Goal: Task Accomplishment & Management: Use online tool/utility

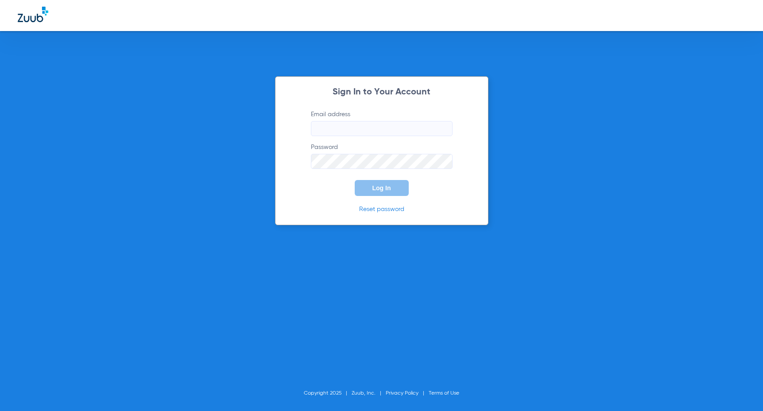
type input "[EMAIL_ADDRESS][DOMAIN_NAME]"
click at [383, 191] on span "Log In" at bounding box center [382, 187] width 19 height 7
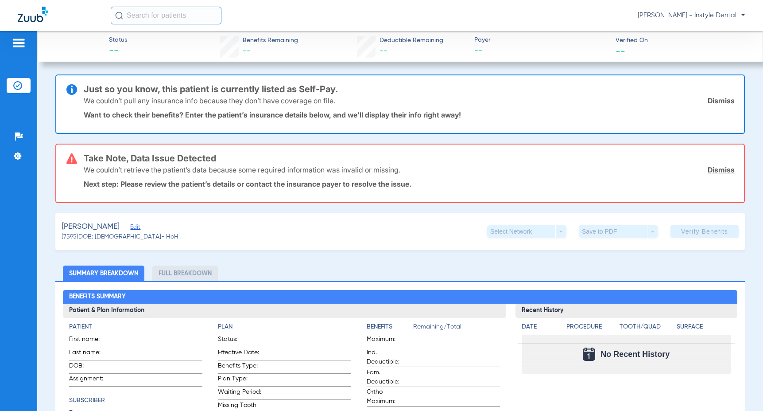
click at [719, 170] on link "Dismiss" at bounding box center [721, 169] width 27 height 9
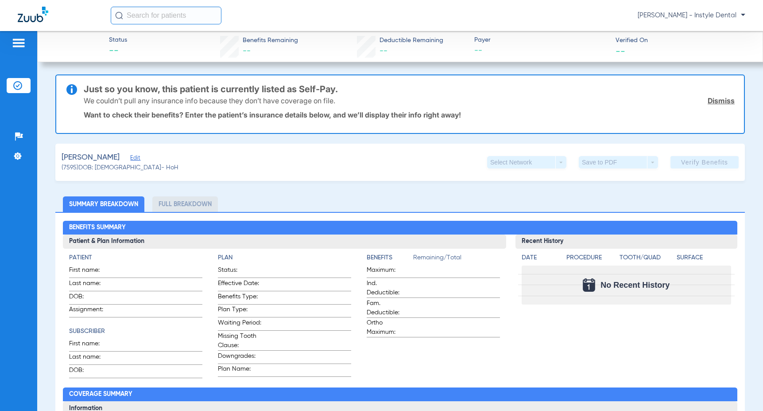
click at [719, 101] on link "Dismiss" at bounding box center [721, 100] width 27 height 9
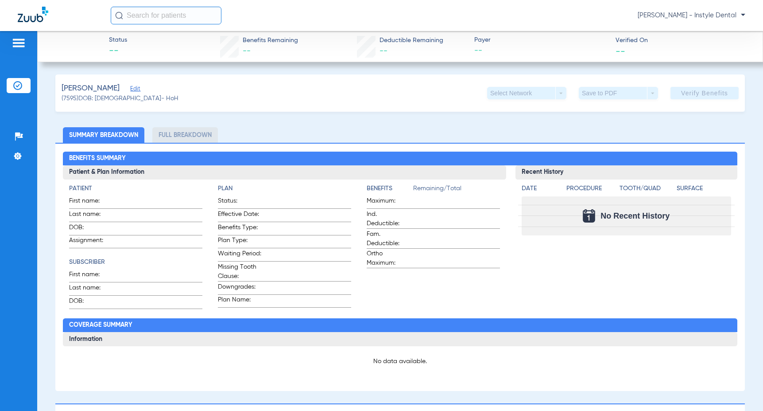
click at [138, 91] on span "Edit" at bounding box center [134, 90] width 8 height 8
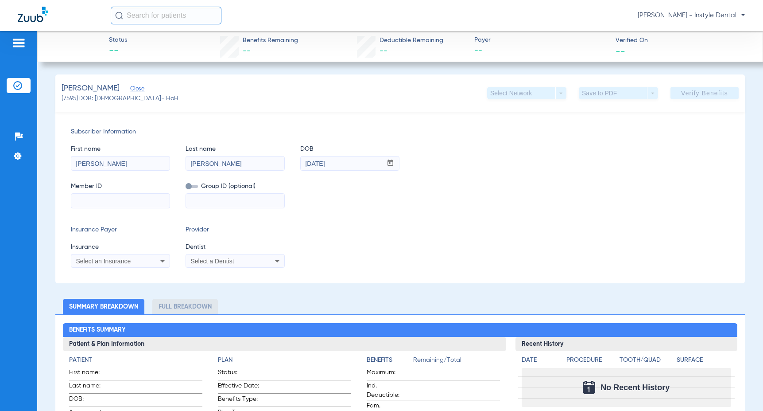
click at [86, 200] on input at bounding box center [120, 201] width 98 height 14
type input "H90161739"
click at [166, 261] on icon at bounding box center [162, 261] width 11 height 11
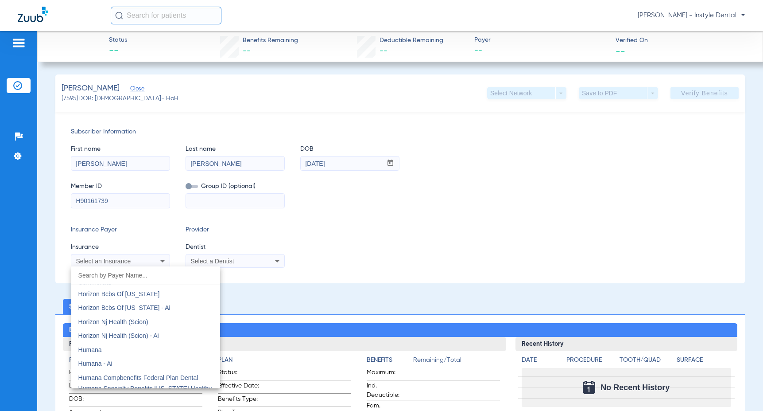
scroll to position [3235, 0]
click at [96, 337] on span "Humana" at bounding box center [89, 336] width 23 height 7
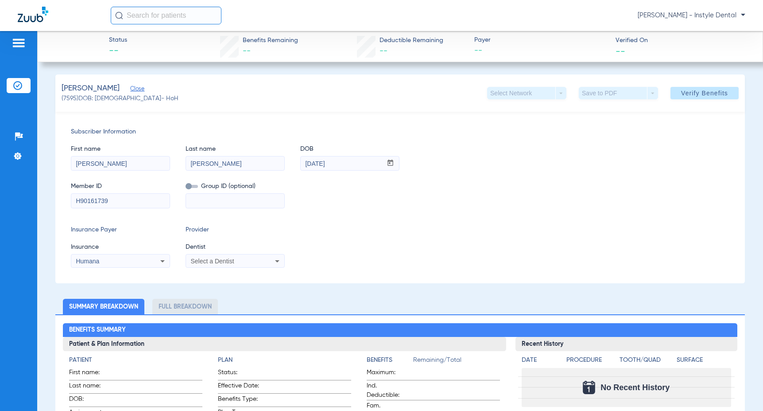
click at [279, 259] on icon at bounding box center [277, 261] width 11 height 11
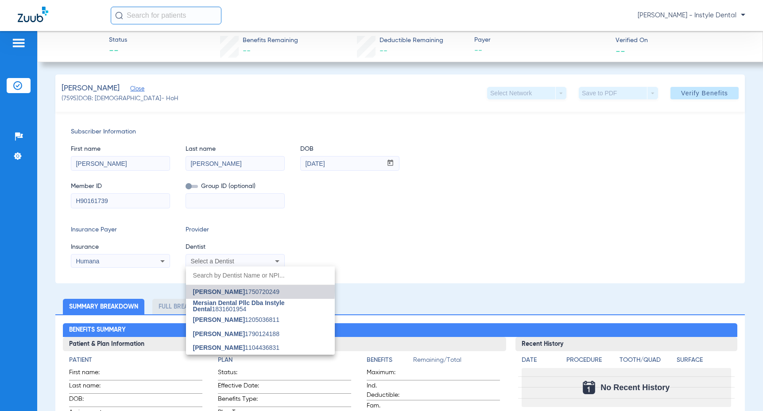
click at [235, 290] on span "[PERSON_NAME]" at bounding box center [219, 291] width 52 height 7
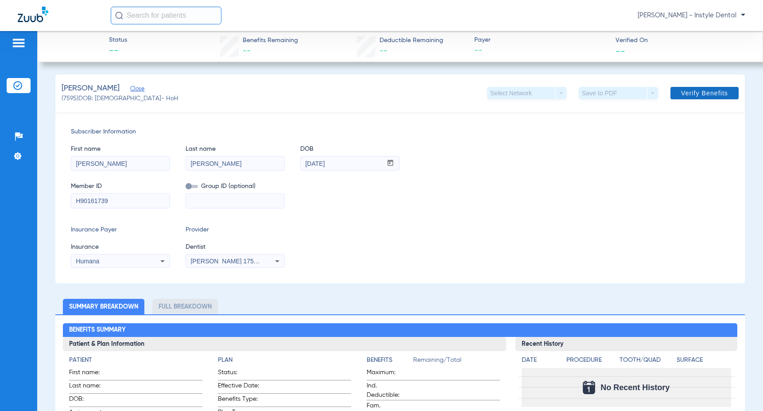
click at [711, 95] on span "Verify Benefits" at bounding box center [704, 92] width 47 height 7
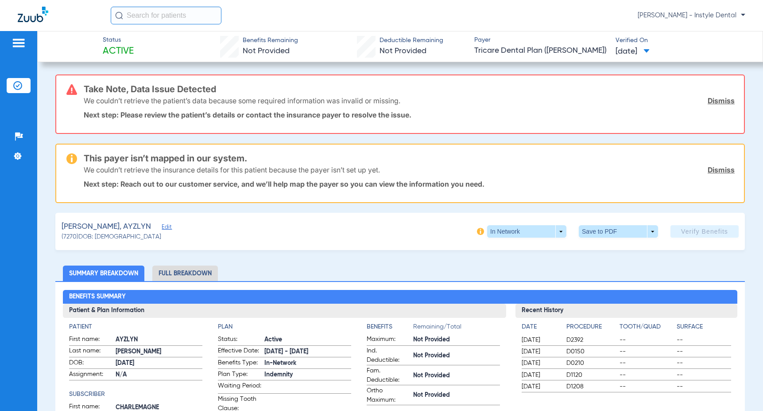
click at [718, 170] on link "Dismiss" at bounding box center [721, 169] width 27 height 9
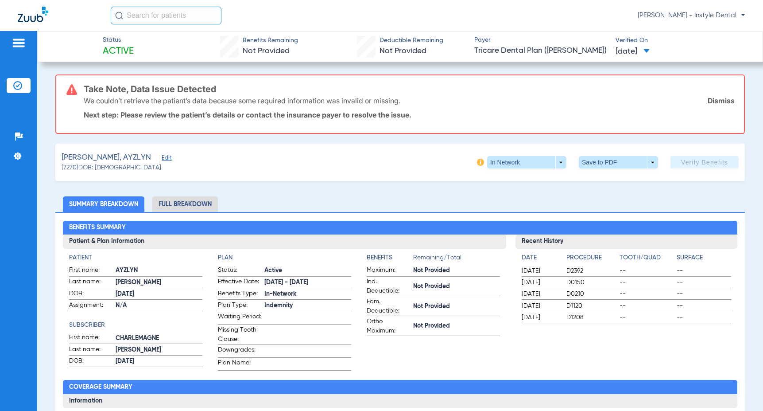
click at [720, 100] on link "Dismiss" at bounding box center [721, 100] width 27 height 9
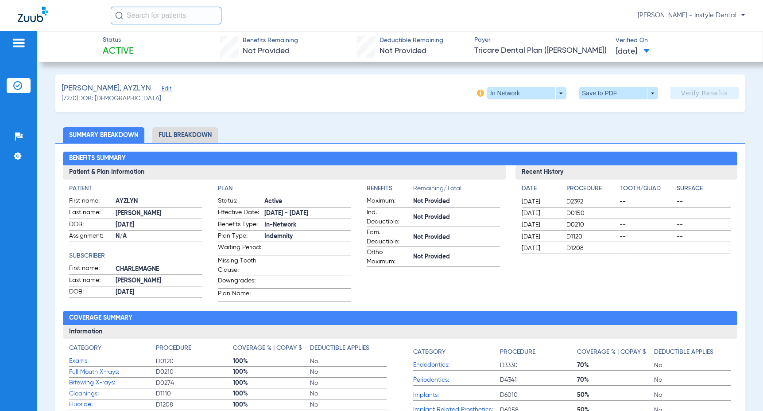
click at [162, 90] on span "Edit" at bounding box center [166, 90] width 8 height 8
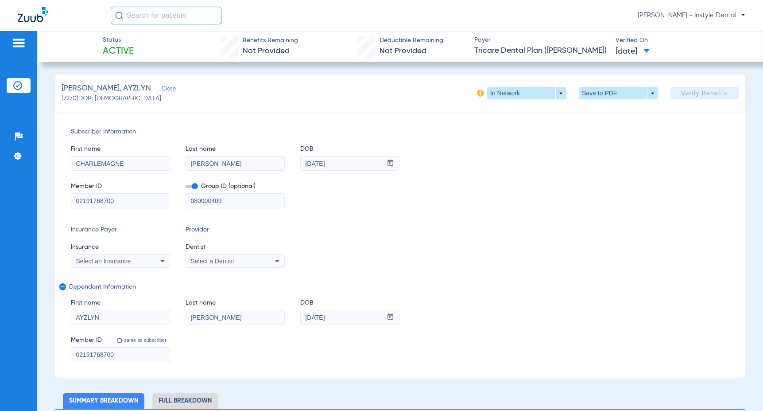
click at [163, 261] on icon at bounding box center [162, 261] width 4 height 2
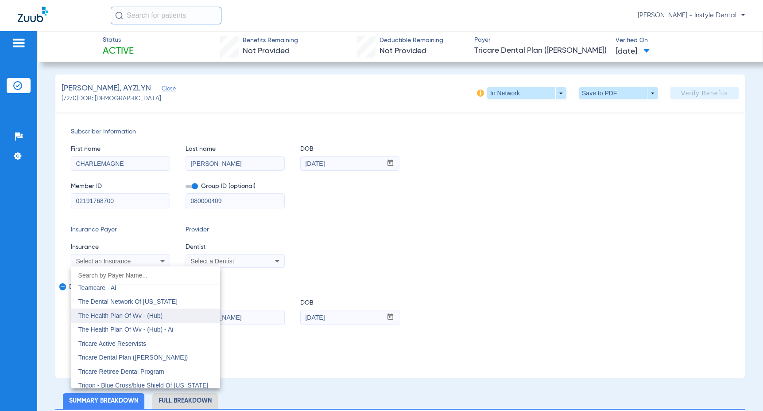
scroll to position [5001, 0]
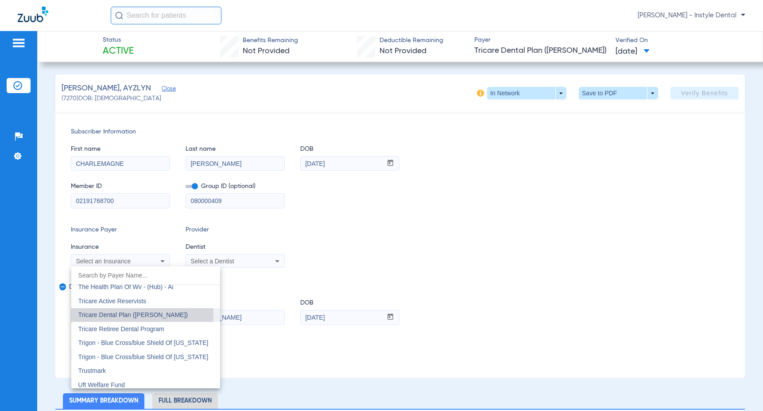
click at [108, 315] on span "Tricare Dental Plan ([PERSON_NAME])" at bounding box center [133, 314] width 110 height 7
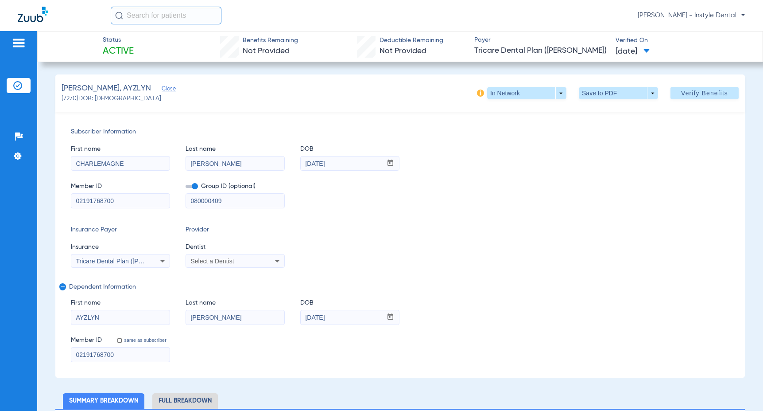
click at [276, 259] on icon at bounding box center [277, 261] width 11 height 11
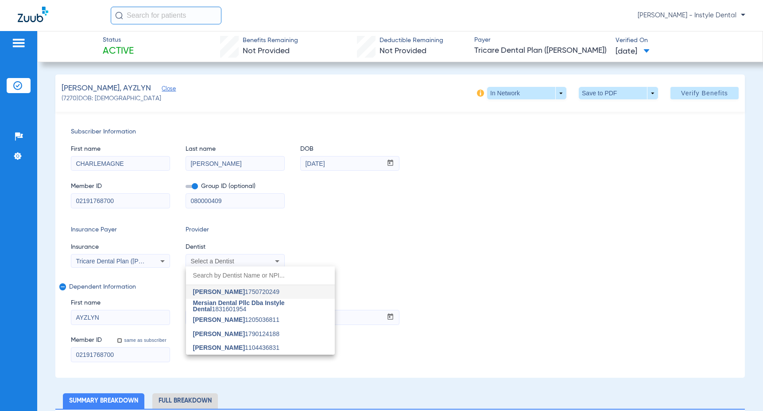
click at [227, 332] on span "[PERSON_NAME]" at bounding box center [219, 333] width 52 height 7
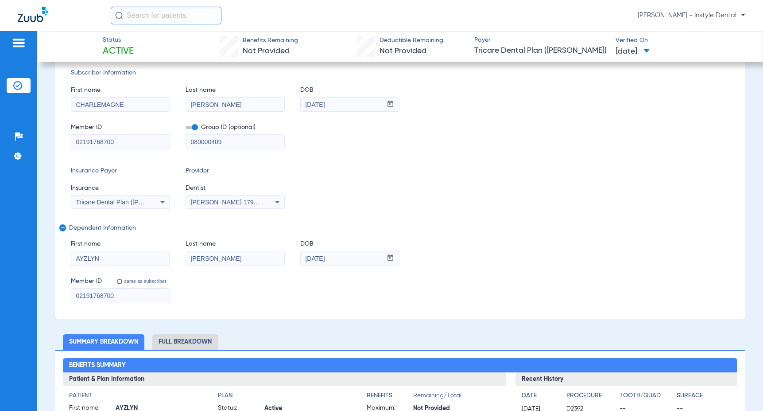
scroll to position [0, 0]
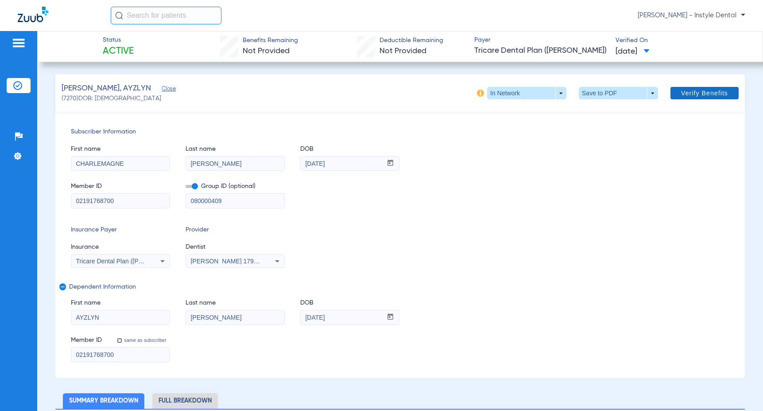
click at [701, 93] on span "Verify Benefits" at bounding box center [704, 92] width 47 height 7
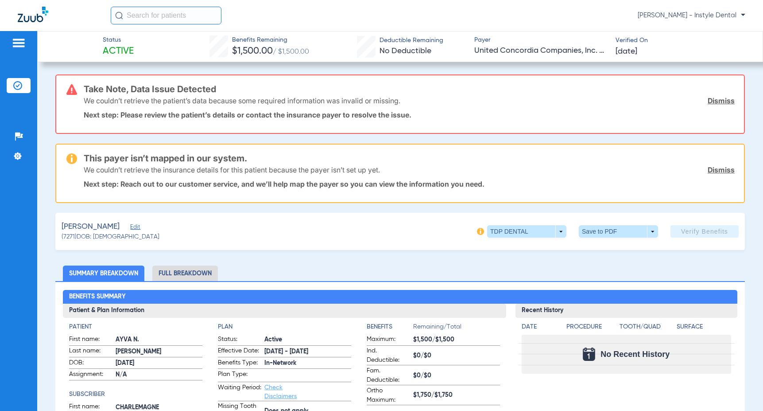
click at [715, 101] on link "Dismiss" at bounding box center [721, 100] width 27 height 9
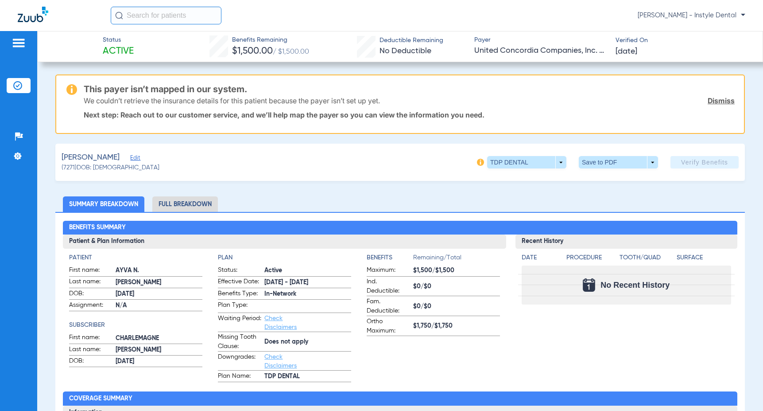
click at [715, 100] on link "Dismiss" at bounding box center [721, 100] width 27 height 9
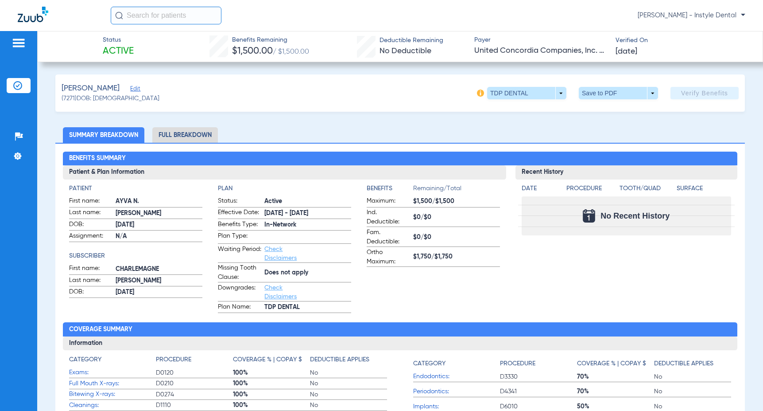
click at [130, 89] on span "Edit" at bounding box center [134, 90] width 8 height 8
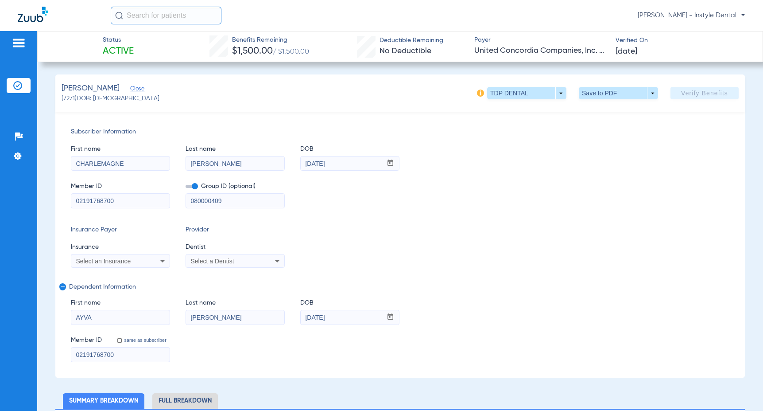
click at [164, 261] on icon at bounding box center [162, 261] width 11 height 11
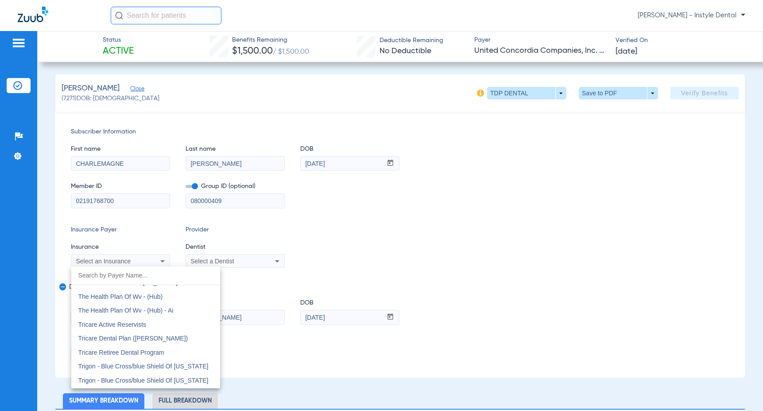
scroll to position [5009, 0]
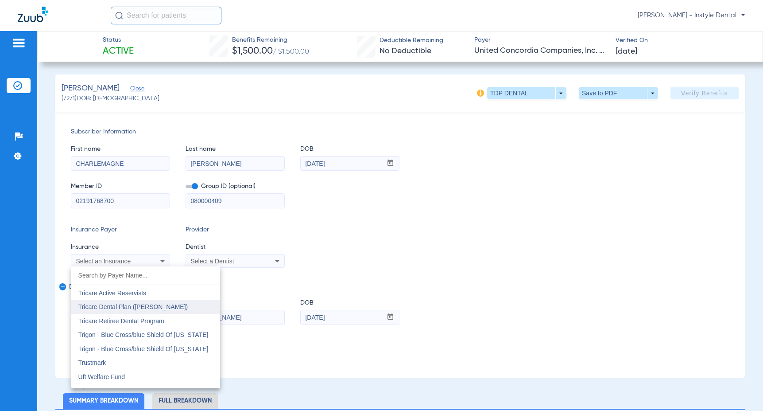
click at [122, 305] on span "Tricare Dental Plan ([PERSON_NAME])" at bounding box center [133, 306] width 110 height 7
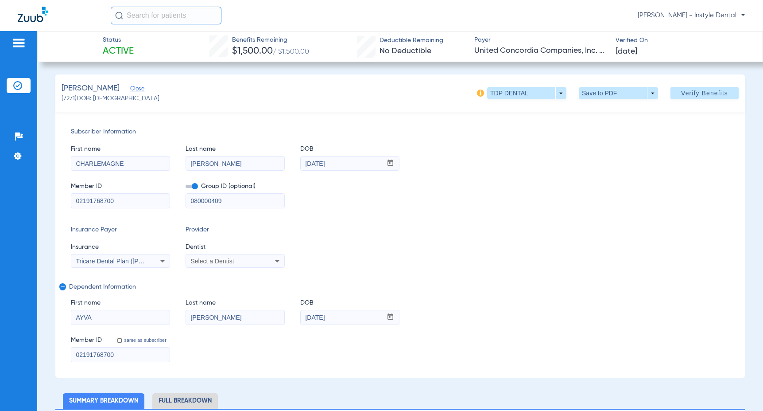
click at [277, 259] on icon at bounding box center [277, 261] width 11 height 11
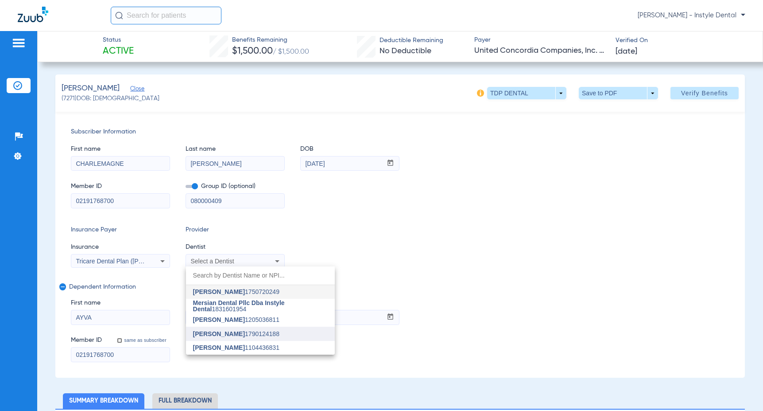
click at [233, 333] on span "[PERSON_NAME]" at bounding box center [219, 333] width 52 height 7
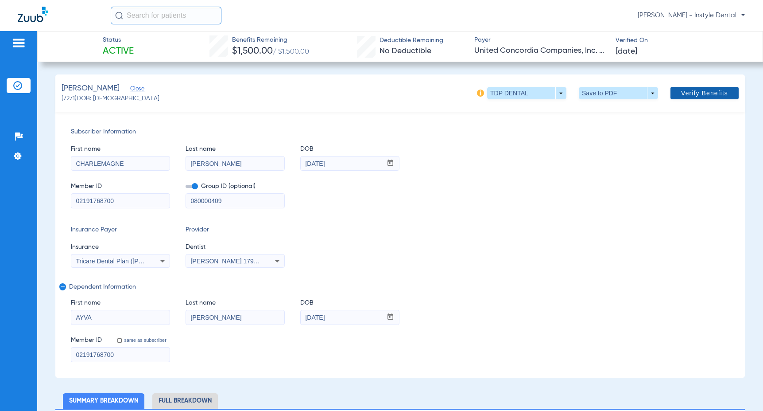
click at [691, 90] on span "Verify Benefits" at bounding box center [704, 92] width 47 height 7
